Goal: Transaction & Acquisition: Purchase product/service

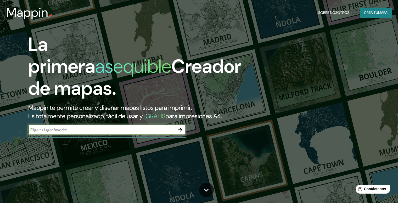
click at [80, 133] on input "text" at bounding box center [101, 130] width 147 height 6
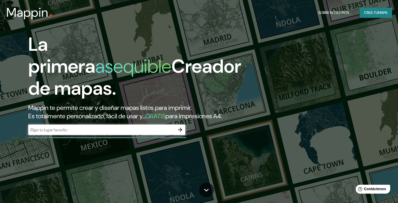
click at [121, 119] on font "Es totalmente personalizado, fácil de usar y..." at bounding box center [86, 116] width 117 height 8
click at [97, 133] on input "text" at bounding box center [101, 130] width 147 height 6
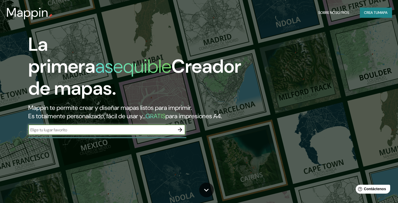
type input "La Paz"
click at [184, 135] on button "button" at bounding box center [180, 130] width 10 height 10
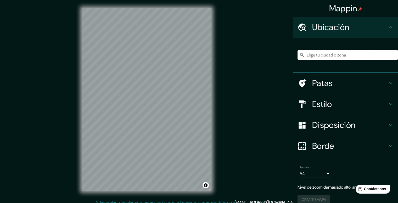
click at [349, 55] on input "Elige tu ciudad o zona" at bounding box center [348, 54] width 101 height 9
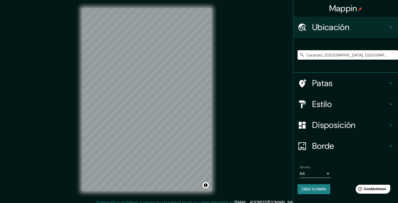
type input "Caranavi, [GEOGRAPHIC_DATA], [GEOGRAPHIC_DATA]"
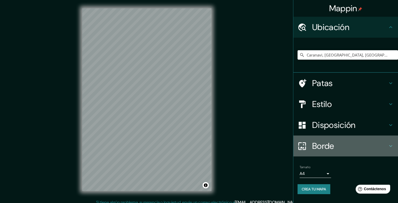
click at [335, 146] on h4 "Borde" at bounding box center [349, 146] width 75 height 10
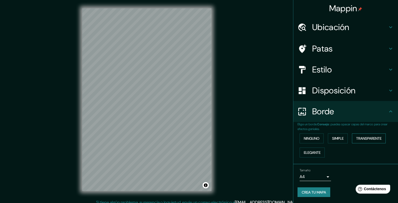
click at [378, 137] on font "Transparente" at bounding box center [368, 138] width 25 height 5
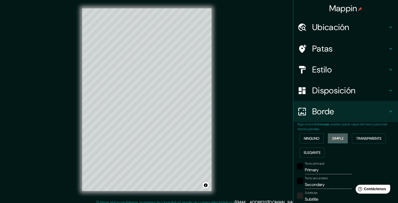
click at [338, 137] on font "Simple" at bounding box center [338, 138] width 12 height 5
click at [316, 137] on font "Ninguno" at bounding box center [312, 138] width 16 height 5
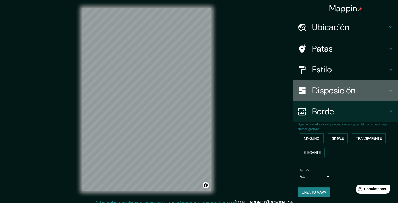
click at [326, 87] on font "Disposición" at bounding box center [333, 90] width 43 height 11
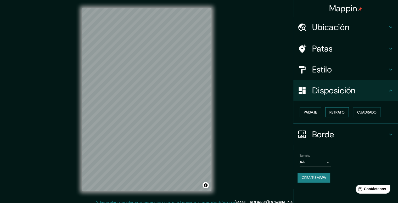
click at [333, 113] on font "Retrato" at bounding box center [337, 112] width 15 height 5
click at [368, 111] on font "Cuadrado" at bounding box center [366, 112] width 19 height 5
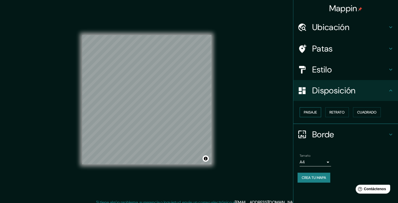
click at [315, 111] on font "Paisaje" at bounding box center [310, 112] width 13 height 5
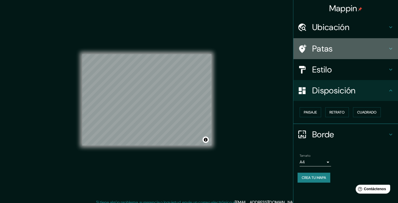
click at [329, 49] on font "Patas" at bounding box center [322, 48] width 21 height 11
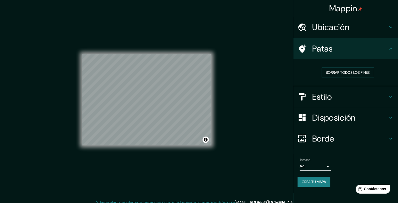
click at [335, 91] on div "Estilo" at bounding box center [345, 96] width 105 height 21
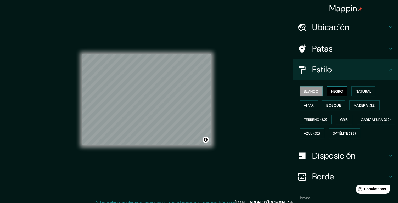
click at [332, 91] on font "Negro" at bounding box center [337, 91] width 12 height 5
click at [356, 92] on font "Natural" at bounding box center [364, 91] width 16 height 5
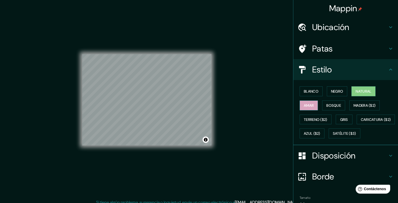
click at [306, 106] on font "Amar" at bounding box center [309, 105] width 10 height 5
click at [335, 106] on font "Bosque" at bounding box center [333, 105] width 15 height 5
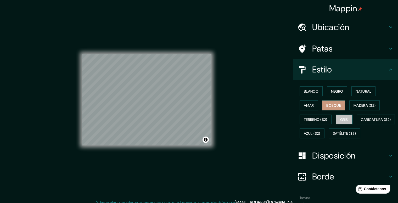
click at [340, 116] on font "Gris" at bounding box center [344, 119] width 8 height 7
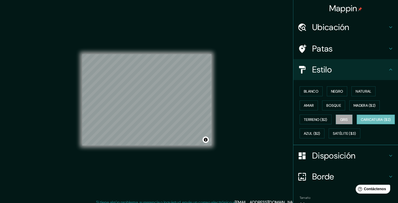
click at [361, 122] on font "Caricatura ($2)" at bounding box center [376, 119] width 30 height 5
click at [318, 119] on font "Terreno ($2)" at bounding box center [316, 119] width 24 height 5
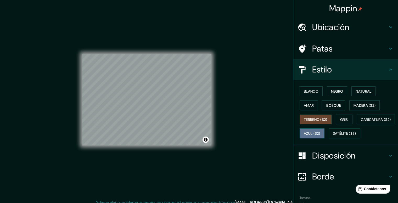
click at [320, 130] on font "Azul ($2)" at bounding box center [312, 133] width 16 height 7
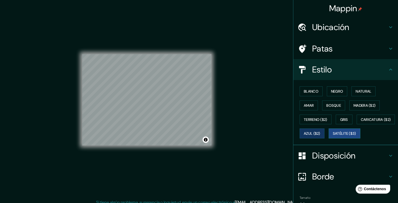
click at [333, 136] on font "Satélite ($3)" at bounding box center [344, 133] width 23 height 5
click at [338, 103] on button "Bosque" at bounding box center [333, 106] width 23 height 10
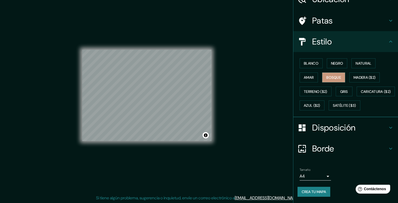
scroll to position [5, 0]
click at [302, 191] on font "Crea tu mapa" at bounding box center [314, 192] width 24 height 5
click at [313, 194] on font "Crea tu mapa" at bounding box center [314, 192] width 24 height 5
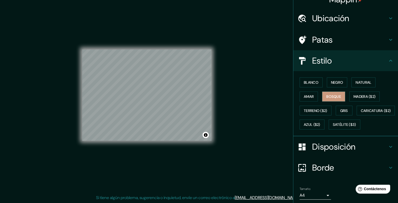
scroll to position [0, 0]
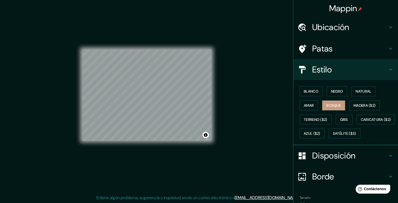
click at [240, 102] on div "Mappin Ubicación Caranavi, [GEOGRAPHIC_DATA], [GEOGRAPHIC_DATA] [GEOGRAPHIC_DAT…" at bounding box center [199, 99] width 398 height 208
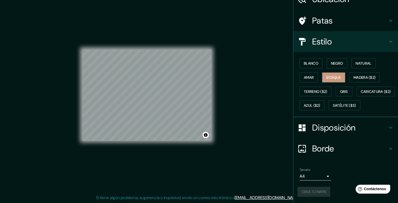
scroll to position [41, 0]
click at [316, 192] on div "Crea tu mapa" at bounding box center [346, 192] width 96 height 10
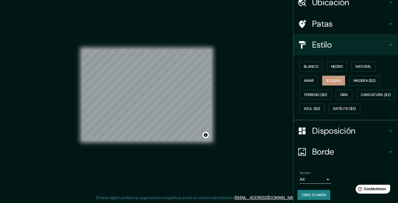
scroll to position [0, 0]
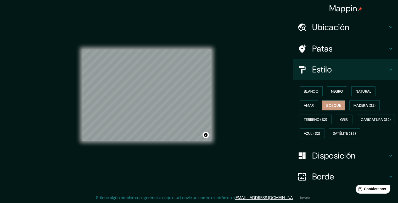
click at [230, 30] on div "Mappin Ubicación Caranavi, [GEOGRAPHIC_DATA], [GEOGRAPHIC_DATA] [GEOGRAPHIC_DAT…" at bounding box center [199, 99] width 398 height 208
click at [241, 115] on div "Mappin Ubicación Caranavi, [GEOGRAPHIC_DATA], [GEOGRAPHIC_DATA] [GEOGRAPHIC_DAT…" at bounding box center [199, 99] width 398 height 208
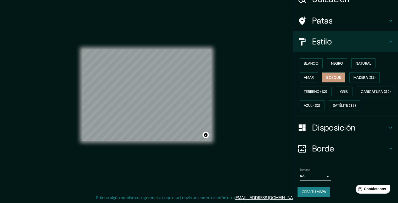
scroll to position [41, 0]
click at [318, 193] on font "Crea tu mapa" at bounding box center [314, 192] width 24 height 5
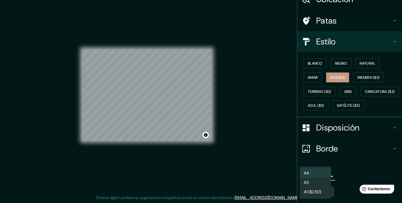
click at [314, 179] on body "Mappin Ubicación Caranavi, [GEOGRAPHIC_DATA], [GEOGRAPHIC_DATA] [GEOGRAPHIC_DAT…" at bounding box center [201, 96] width 402 height 203
click at [315, 184] on li "A3" at bounding box center [315, 183] width 31 height 10
type input "a4"
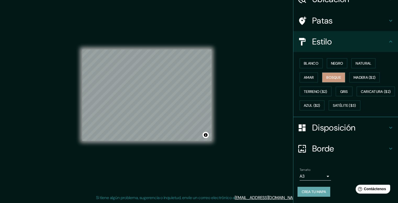
click at [322, 191] on font "Crea tu mapa" at bounding box center [314, 192] width 24 height 5
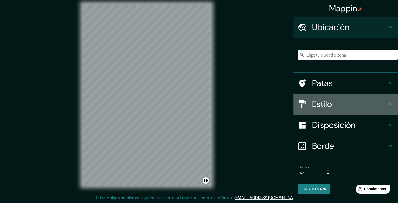
click at [319, 107] on font "Estilo" at bounding box center [322, 104] width 20 height 11
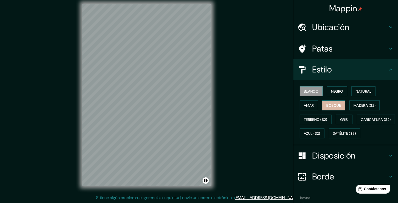
click at [330, 106] on font "Bosque" at bounding box center [333, 105] width 15 height 5
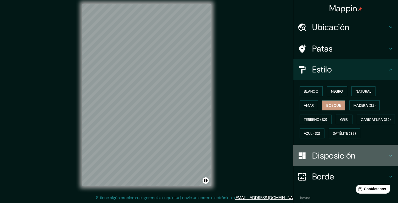
click at [340, 162] on div "Disposición" at bounding box center [345, 155] width 105 height 21
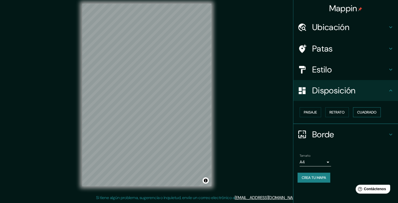
click at [371, 116] on button "Cuadrado" at bounding box center [367, 112] width 28 height 10
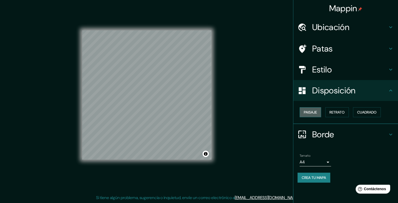
click at [309, 114] on font "Paisaje" at bounding box center [310, 112] width 13 height 5
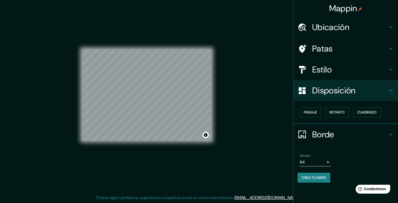
click at [320, 177] on font "Crea tu mapa" at bounding box center [314, 177] width 24 height 5
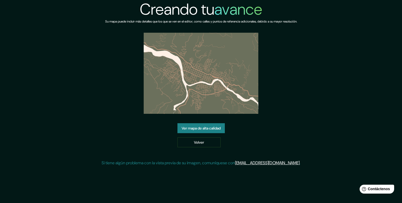
click at [252, 47] on div "Creando tu avance Su mapa puede incluir más detalles que los que se ven en el e…" at bounding box center [201, 85] width 199 height 170
click at [206, 126] on font "Ver mapa de alta calidad" at bounding box center [201, 128] width 39 height 5
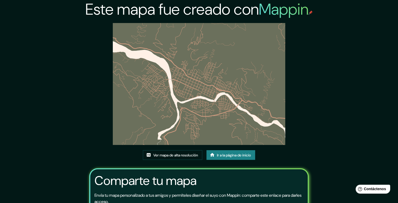
click at [315, 84] on div "Este mapa fue creado con Mappin Ver mapa de alta resolución Ir a la página de i…" at bounding box center [199, 126] width 232 height 253
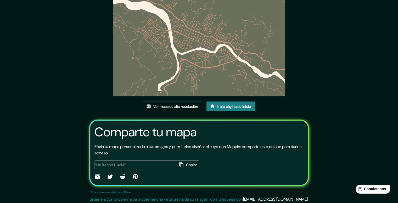
scroll to position [50, 0]
